Goal: Find specific page/section: Find specific page/section

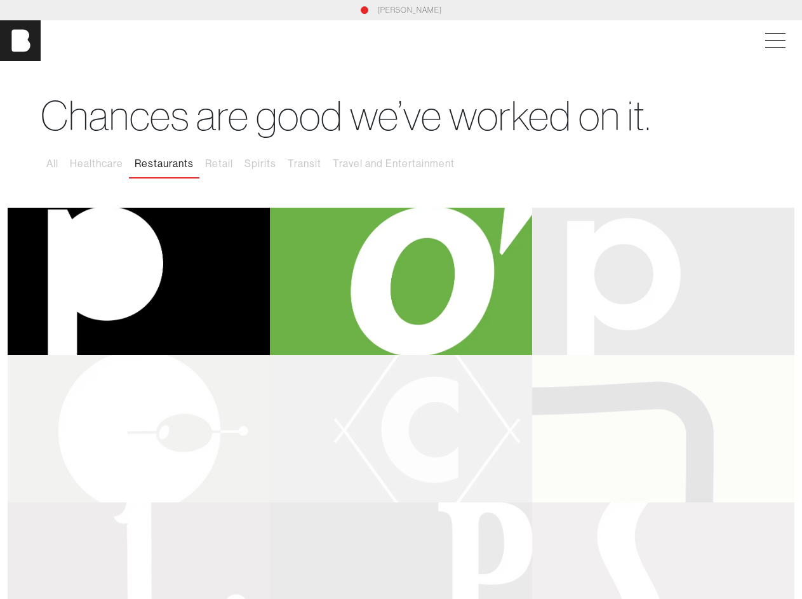
click at [785, 41] on span at bounding box center [772, 40] width 29 height 23
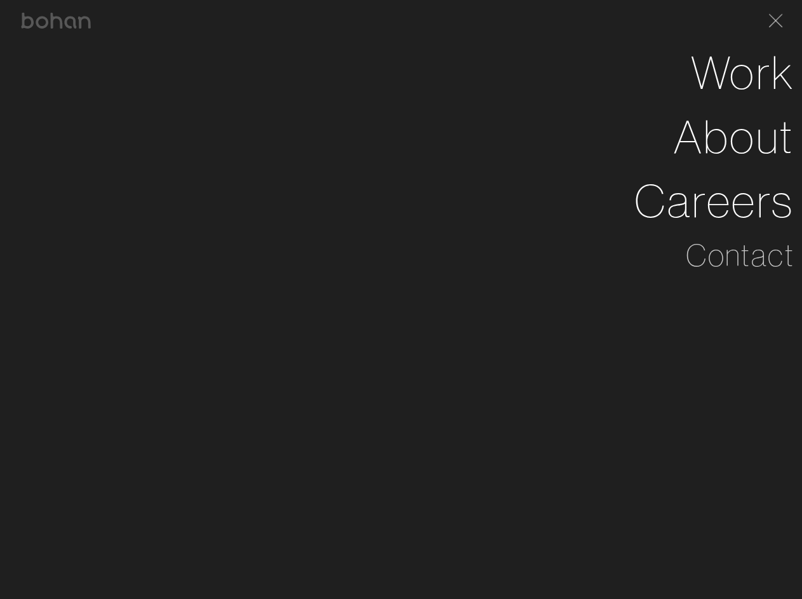
click at [53, 164] on button "All" at bounding box center [52, 163] width 23 height 27
click at [97, 164] on li "About" at bounding box center [401, 137] width 787 height 64
click at [164, 164] on li "About" at bounding box center [401, 137] width 787 height 64
click at [220, 164] on li "About" at bounding box center [401, 137] width 787 height 64
click at [261, 164] on li "About" at bounding box center [401, 137] width 787 height 64
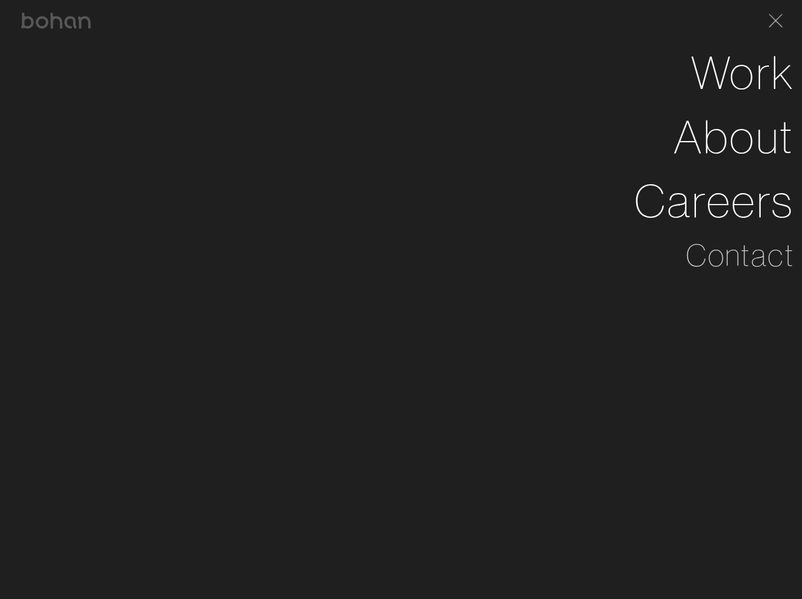
click at [305, 164] on li "About" at bounding box center [401, 137] width 787 height 64
click at [394, 164] on li "About" at bounding box center [401, 137] width 787 height 64
